Goal: Task Accomplishment & Management: Complete application form

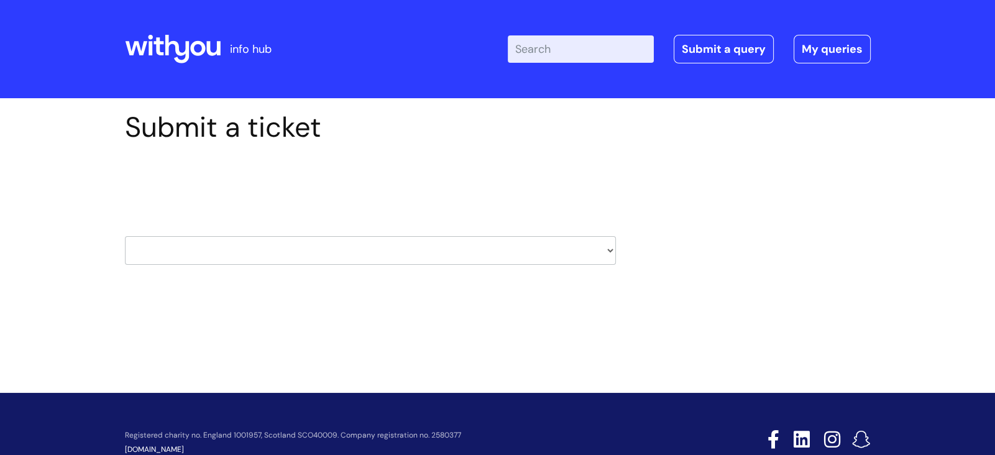
click at [601, 254] on select "HR / People IT and Support Clinical Drug Alerts Finance Accounts Data Support T…" at bounding box center [370, 250] width 491 height 29
select select "it_and_support"
click at [125, 236] on select "HR / People IT and Support Clinical Drug Alerts Finance Accounts Data Support T…" at bounding box center [370, 250] width 491 height 29
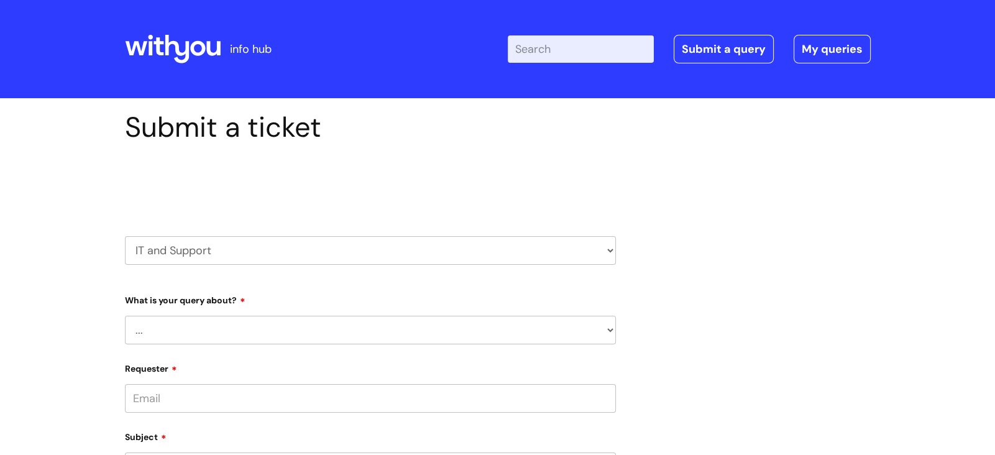
click at [601, 329] on select "... Mobile Phone Reset & MFA Accounts, Starters and Leavers IT Hardware issue I…" at bounding box center [370, 330] width 491 height 29
select select "IT Hardware issue"
click at [125, 316] on select "... Mobile Phone Reset & MFA Accounts, Starters and Leavers IT Hardware issue I…" at bounding box center [370, 330] width 491 height 29
click at [605, 388] on select "... I need a new or replacement ... I’m waiting for new or replacement hardware…" at bounding box center [375, 394] width 481 height 29
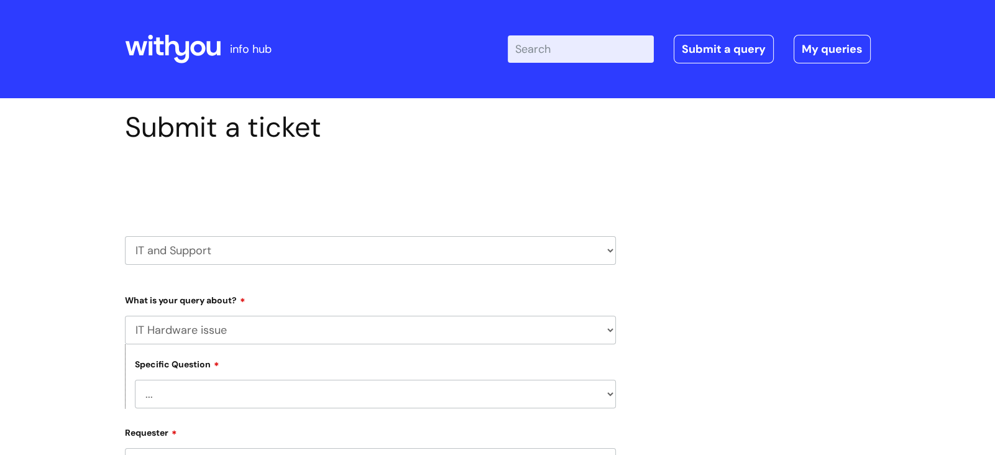
click at [610, 252] on select "HR / People IT and Support Clinical Drug Alerts Finance Accounts Data Support T…" at bounding box center [370, 250] width 491 height 29
select select "systems"
click at [125, 236] on select "HR / People IT and Support Clinical Drug Alerts Finance Accounts Data Support T…" at bounding box center [370, 250] width 491 height 29
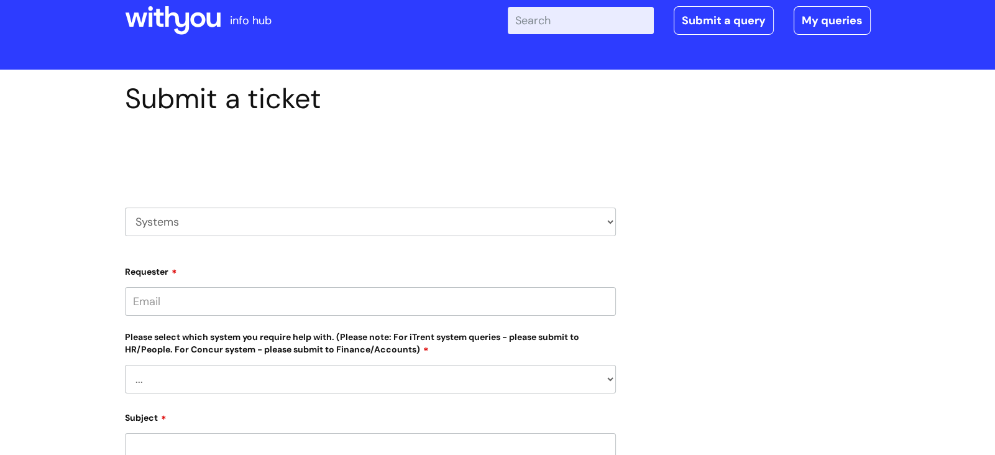
scroll to position [40, 0]
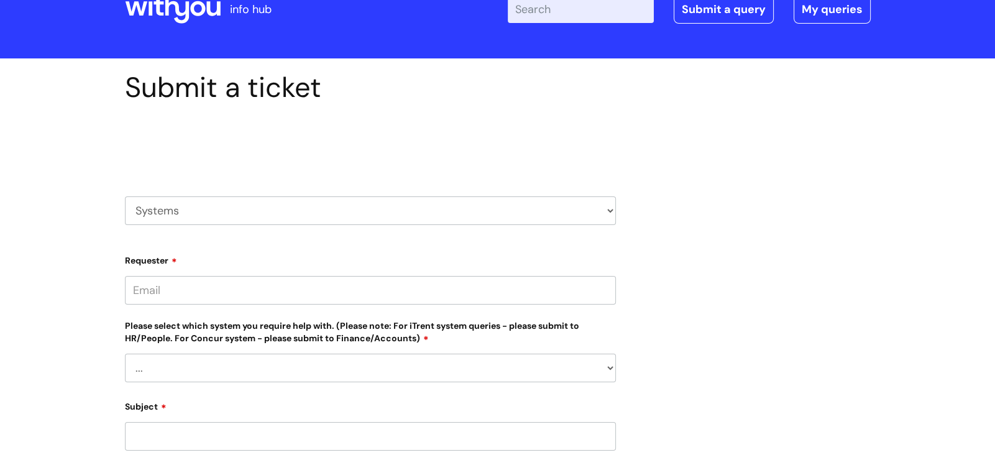
click at [605, 367] on select "... [PERSON_NAME] Helpdesk [DATE][DOMAIN_NAME] Nebula fault ILLY CarePath fault…" at bounding box center [370, 368] width 491 height 29
select select "Nebula fault"
click at [125, 354] on select "... [PERSON_NAME] Helpdesk [DATE][DOMAIN_NAME] Nebula fault ILLY CarePath fault…" at bounding box center [370, 368] width 491 height 29
click at [421, 287] on input "Requester" at bounding box center [370, 290] width 491 height 29
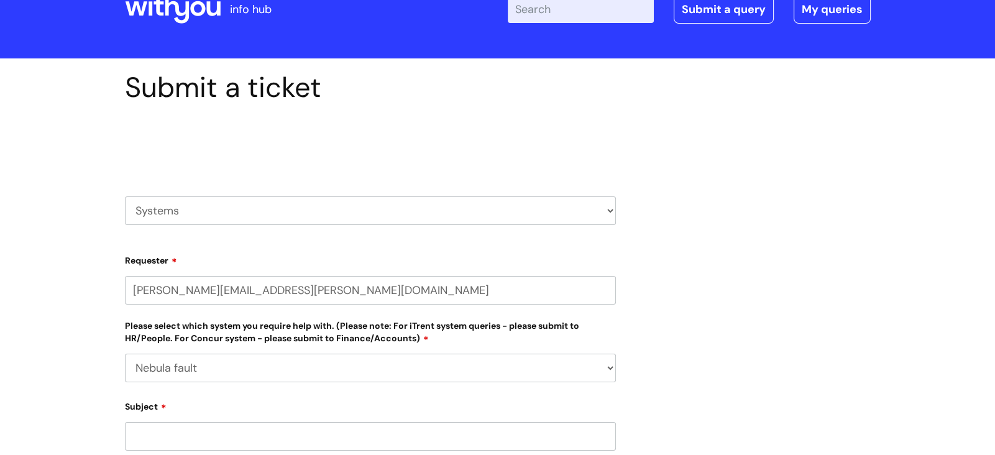
type input "[PERSON_NAME][EMAIL_ADDRESS][PERSON_NAME][DOMAIN_NAME]"
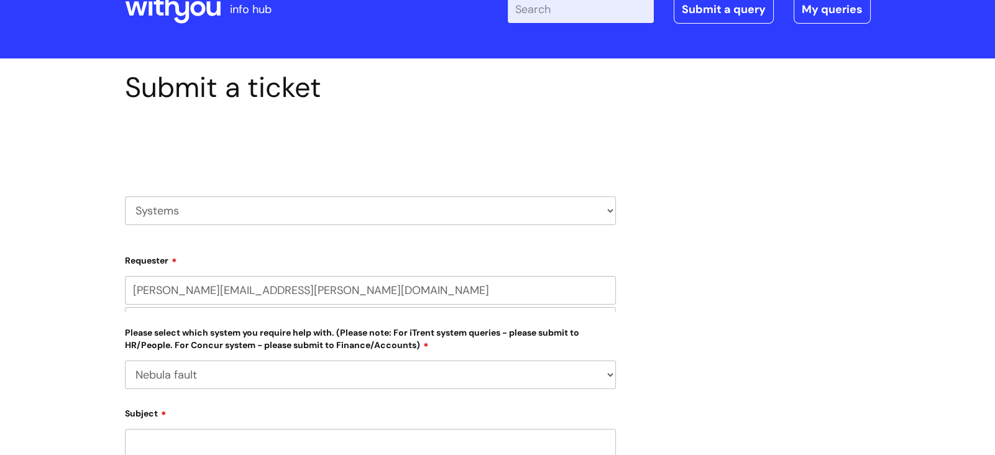
click at [820, 354] on div "Submit a ticket Select issue type HR / People IT and Support Clinical Drug Aler…" at bounding box center [498, 402] width 765 height 662
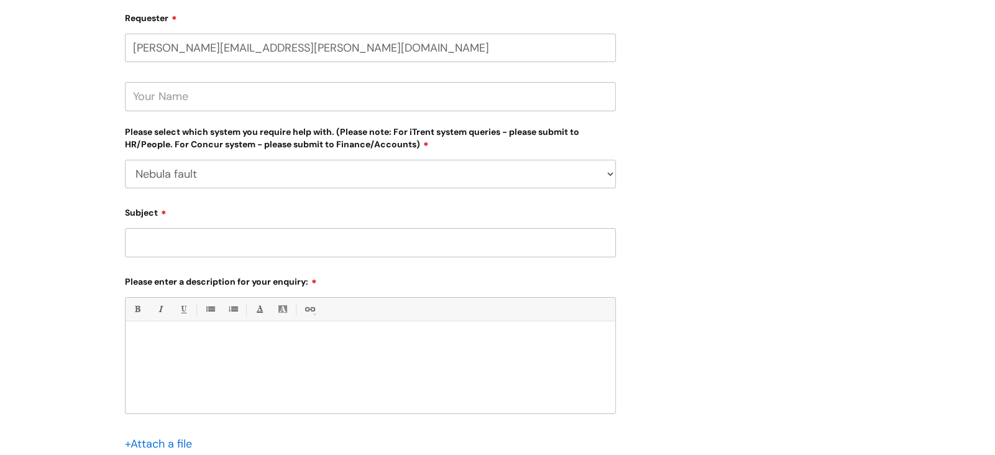
scroll to position [413, 0]
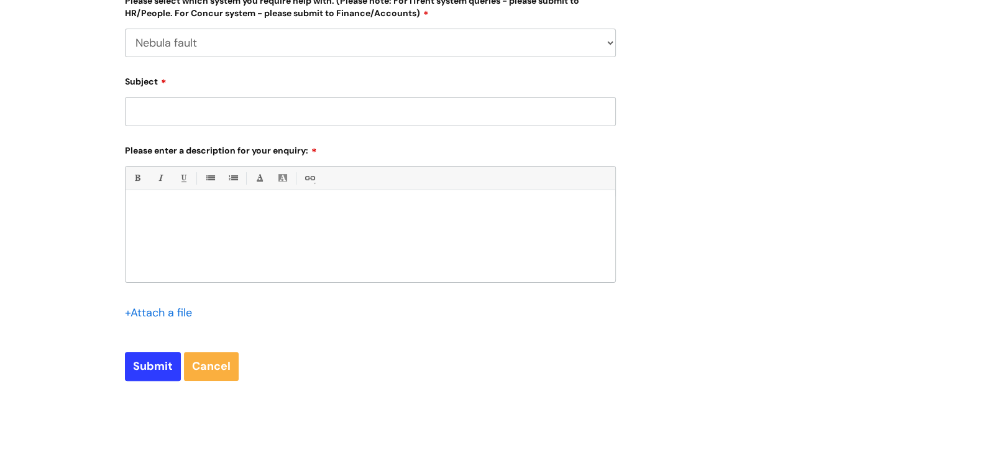
click at [219, 106] on input "Subject" at bounding box center [370, 111] width 491 height 29
type input "system down"
click at [164, 218] on div at bounding box center [371, 239] width 490 height 86
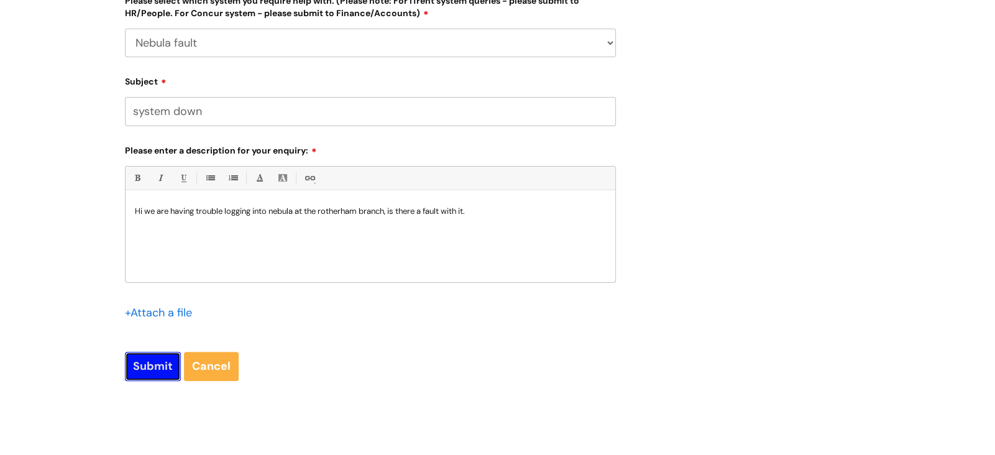
click at [163, 368] on input "Submit" at bounding box center [153, 366] width 56 height 29
type input "Please Wait..."
